Goal: Find specific page/section: Find specific page/section

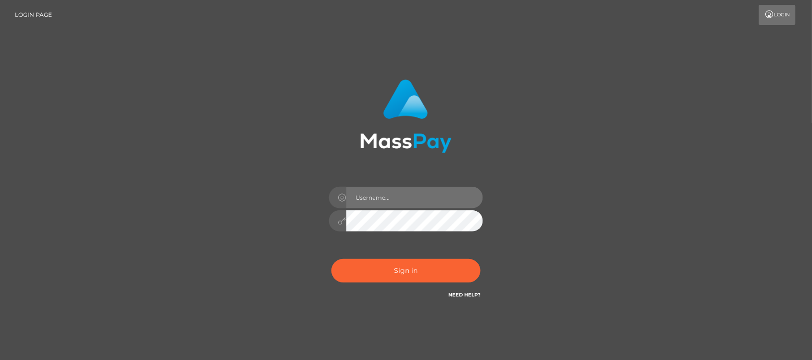
click at [414, 190] on input "text" at bounding box center [414, 198] width 137 height 22
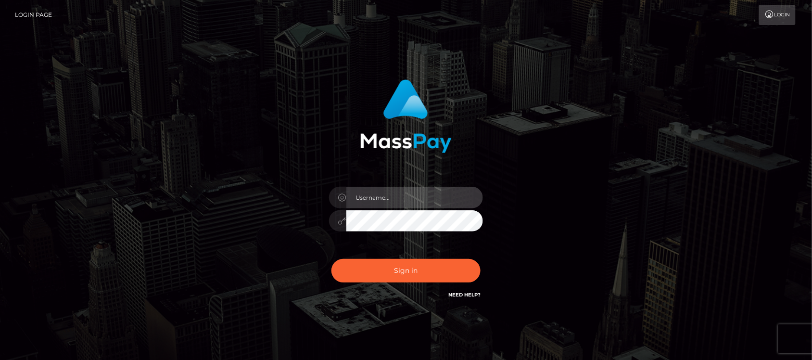
click at [432, 198] on input "text" at bounding box center [414, 198] width 137 height 22
type input "hello.feetfinder"
click at [431, 196] on input "hello.feetfinder" at bounding box center [414, 198] width 137 height 22
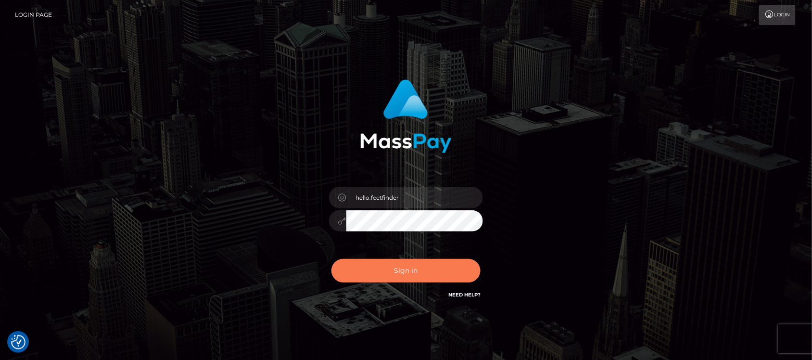
drag, startPoint x: 408, startPoint y: 269, endPoint x: 419, endPoint y: 263, distance: 13.1
click at [410, 267] on button "Sign in" at bounding box center [405, 271] width 149 height 24
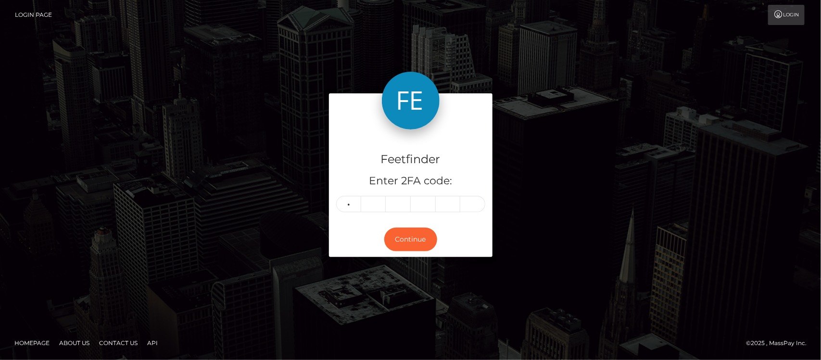
type input "4"
type input "0"
type input "8"
type input "2"
type input "3"
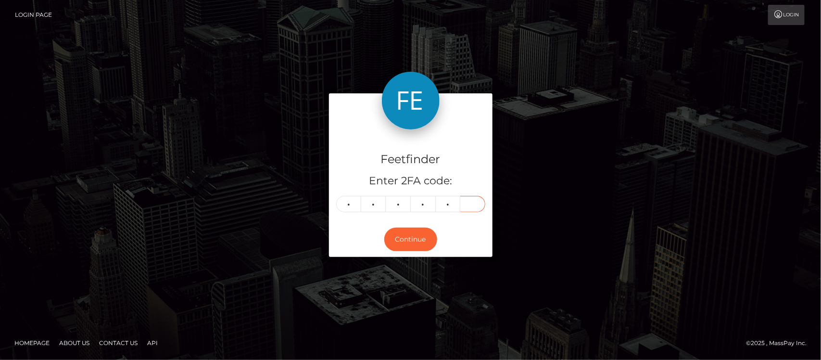
type input "3"
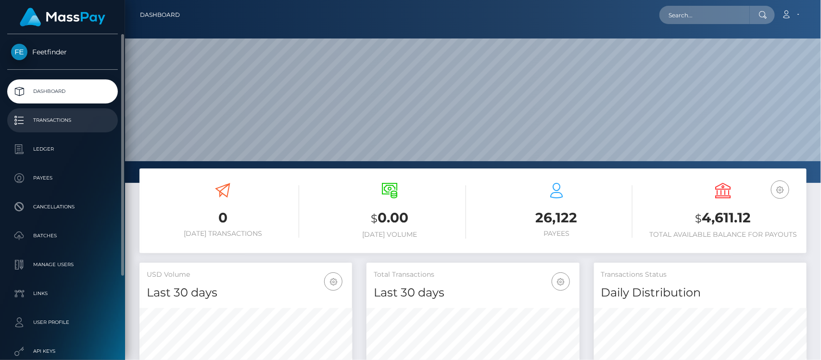
scroll to position [170, 213]
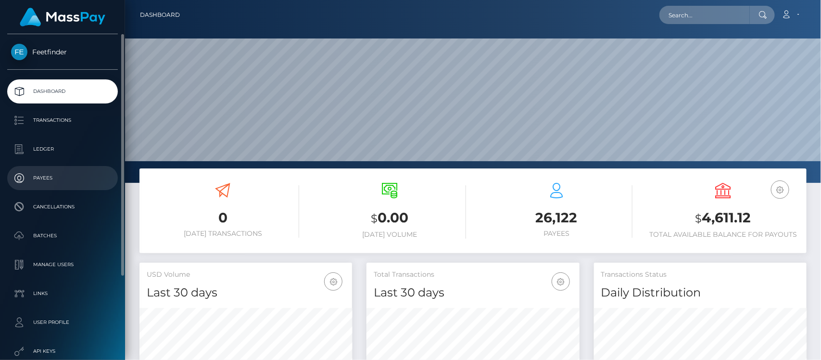
click at [48, 174] on p "Payees" at bounding box center [62, 178] width 103 height 14
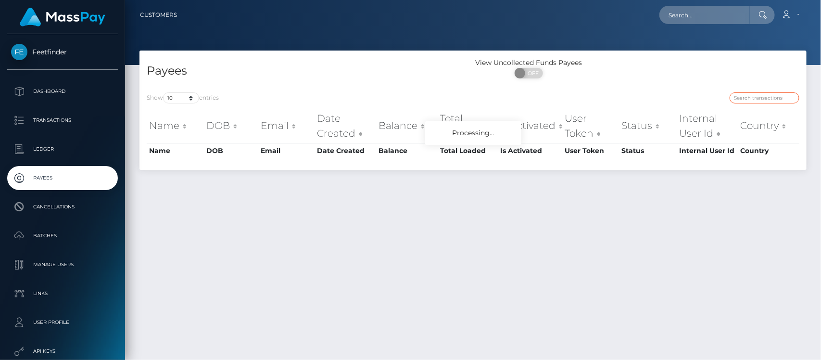
click at [768, 101] on input "search" at bounding box center [765, 97] width 70 height 11
paste input "3815ee1c-8468-11f0-8023-0266f44cc279"
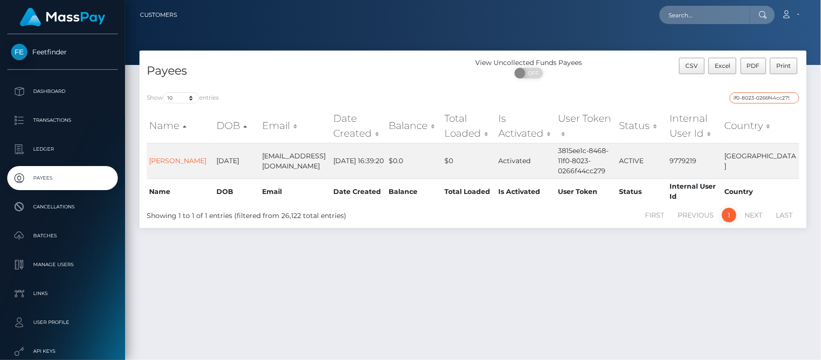
type input "3815ee1c-8468-11f0-8023-0266f44cc279"
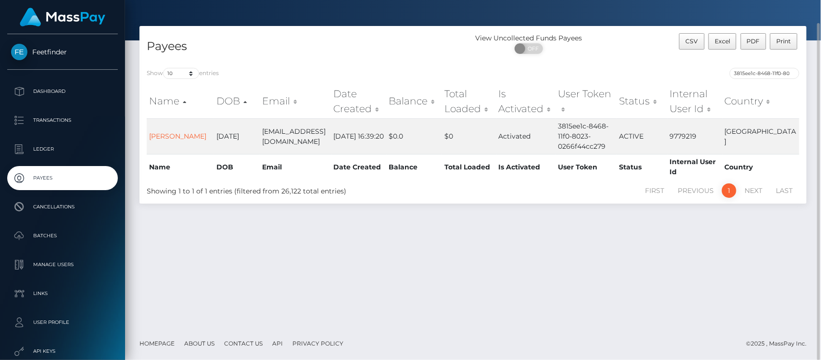
drag, startPoint x: 539, startPoint y: 306, endPoint x: 531, endPoint y: 294, distance: 14.3
click at [537, 303] on div "Payees View Uncollected Funds Payees ON OFF CSV Excel PDF Print Show 10 25 50 1…" at bounding box center [473, 176] width 696 height 301
